Goal: Task Accomplishment & Management: Complete application form

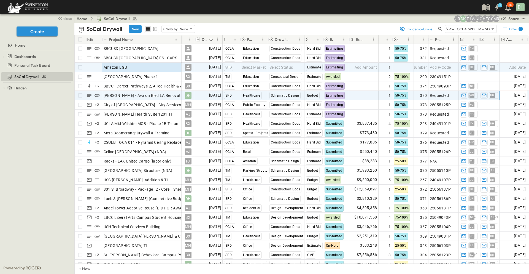
click at [514, 95] on span "[DATE]" at bounding box center [520, 95] width 12 height 6
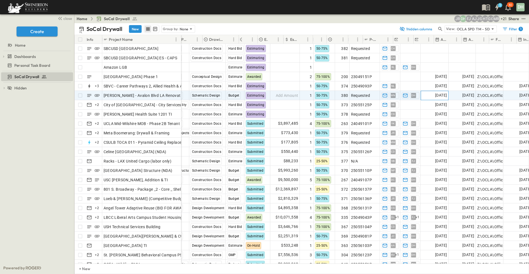
scroll to position [0, 87]
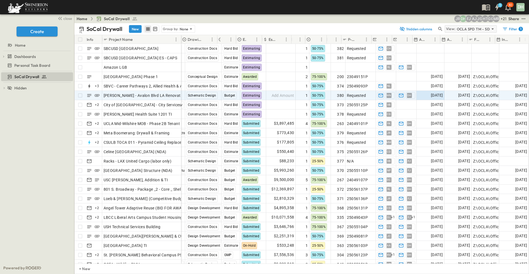
click at [493, 28] on icon at bounding box center [493, 29] width 6 height 6
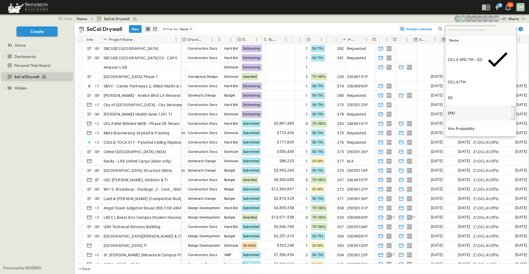
click at [454, 110] on p "SPD" at bounding box center [451, 113] width 7 height 6
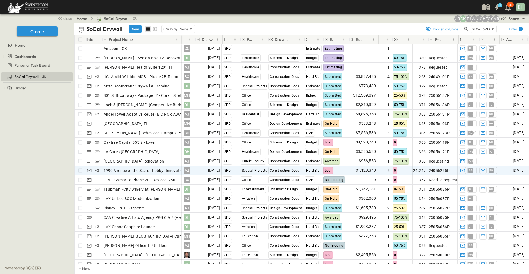
scroll to position [0, 0]
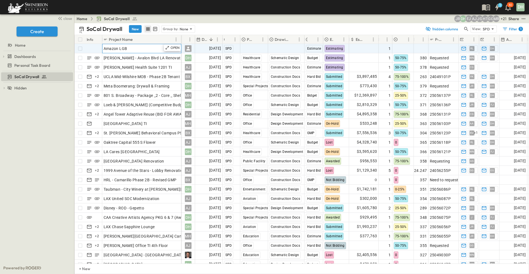
click at [137, 48] on div "Amazon LGB" at bounding box center [142, 49] width 76 height 8
click at [213, 51] on span "[DATE]" at bounding box center [215, 48] width 12 height 6
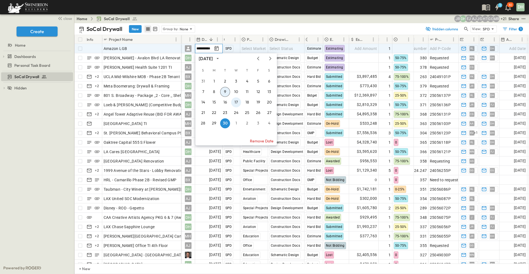
click at [236, 103] on button "17" at bounding box center [236, 102] width 10 height 10
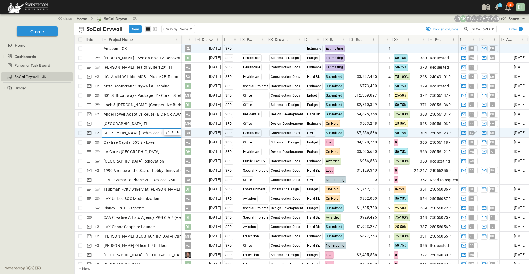
click at [141, 133] on span "St. [PERSON_NAME] Behavioral Campus PSH" at bounding box center [145, 133] width 82 height 6
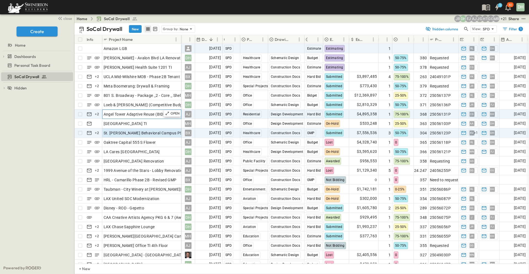
click at [143, 113] on span "Angel Tower Adaptive Reuse (BID FOR AWARD)" at bounding box center [146, 114] width 85 height 6
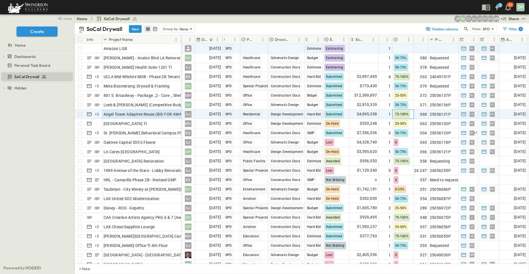
click at [401, 114] on span "75-100%" at bounding box center [402, 114] width 14 height 4
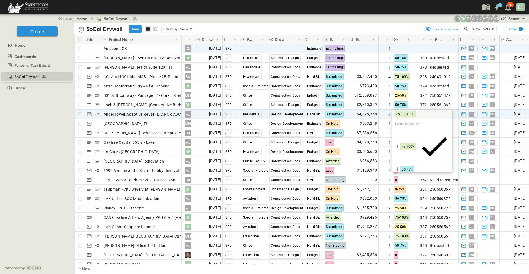
click at [411, 176] on span "25-50%" at bounding box center [407, 178] width 11 height 4
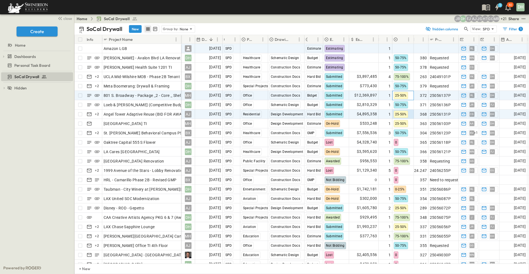
click at [411, 97] on div "25-50%" at bounding box center [403, 95] width 21 height 9
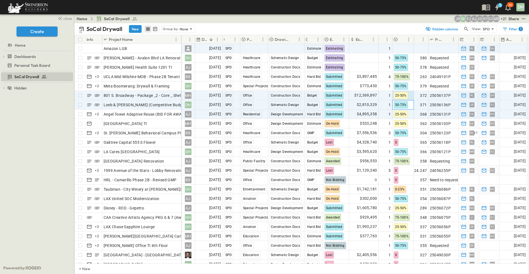
click at [412, 105] on div "50-75%" at bounding box center [403, 104] width 21 height 9
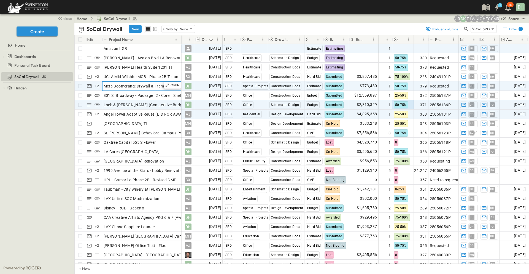
click at [137, 86] on span "Meta Boomerang: Drywall & Framing" at bounding box center [137, 86] width 66 height 6
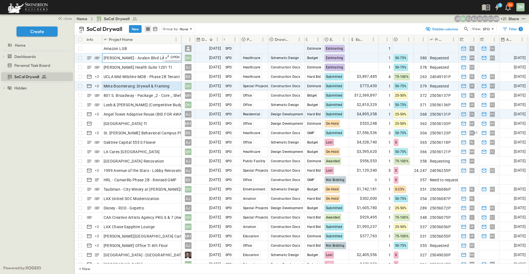
click at [153, 59] on span "[PERSON_NAME] - Avalon Blvd LA Renovation and Addition" at bounding box center [157, 58] width 107 height 6
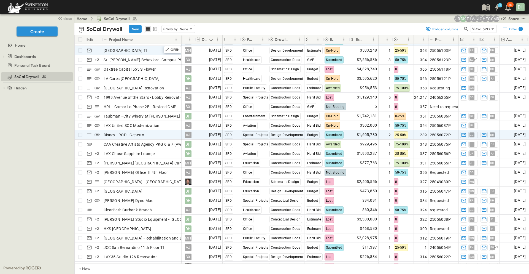
scroll to position [83, 0]
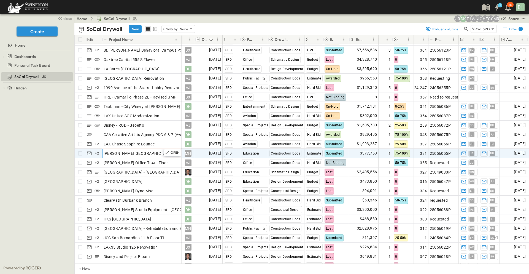
click at [151, 152] on span "[PERSON_NAME][GEOGRAPHIC_DATA] Campus Expansion - Phase 2 (Levels 3 & 4 ONLY)" at bounding box center [184, 154] width 160 height 6
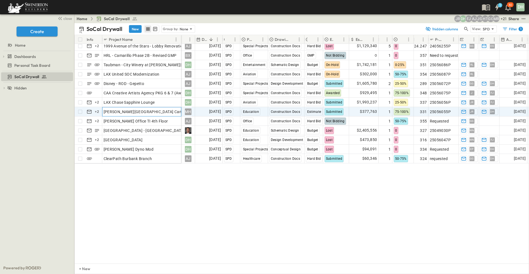
scroll to position [0, 0]
